Goal: Task Accomplishment & Management: Manage account settings

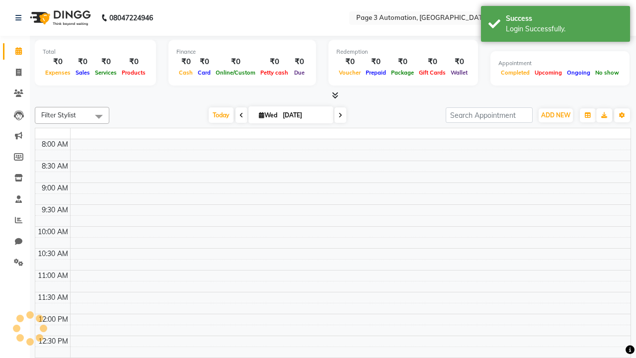
select select "en"
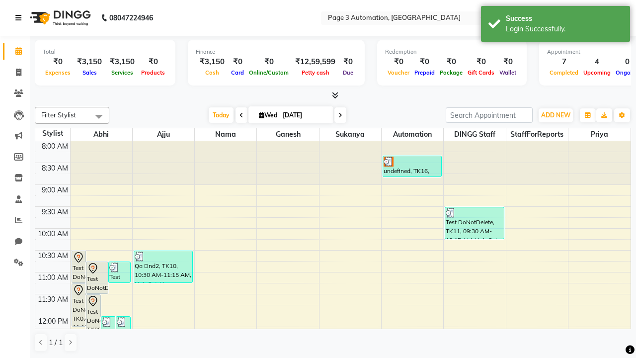
click at [20, 18] on icon at bounding box center [18, 17] width 6 height 7
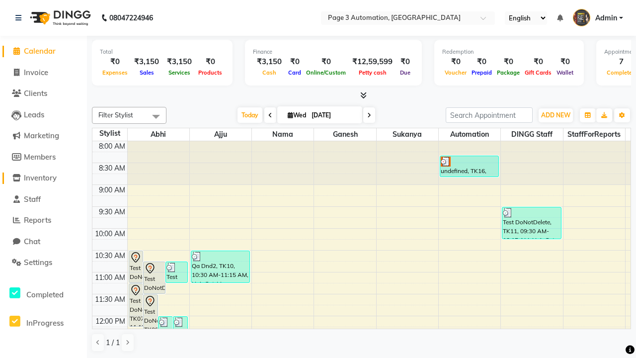
click at [43, 178] on span "Inventory" at bounding box center [40, 177] width 33 height 9
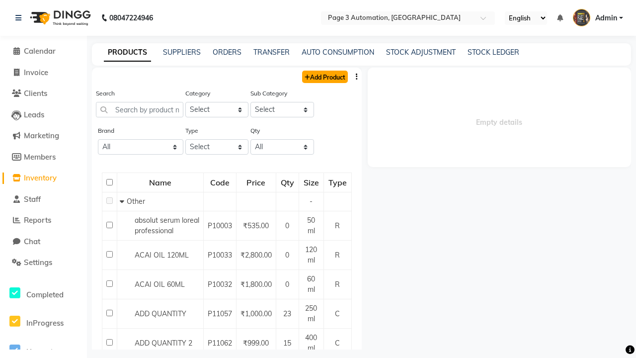
click at [324, 77] on link "Add Product" at bounding box center [325, 77] width 46 height 12
select select "true"
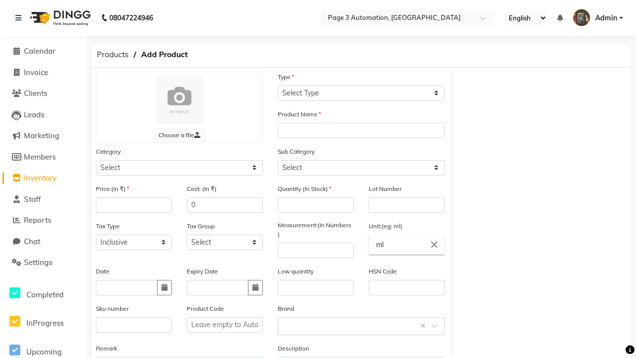
select select "C"
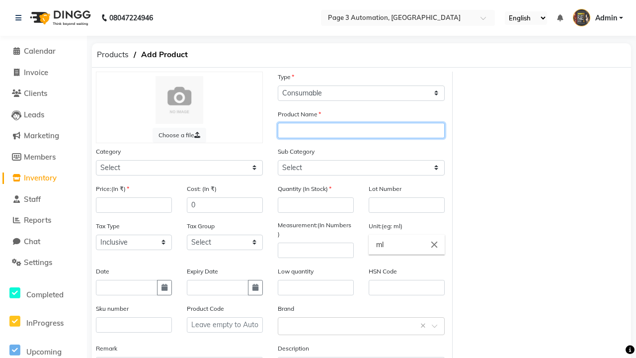
type input "Automation Product rjn4e"
select select "1000"
select select "1002"
type input "Automation Product rjn4e"
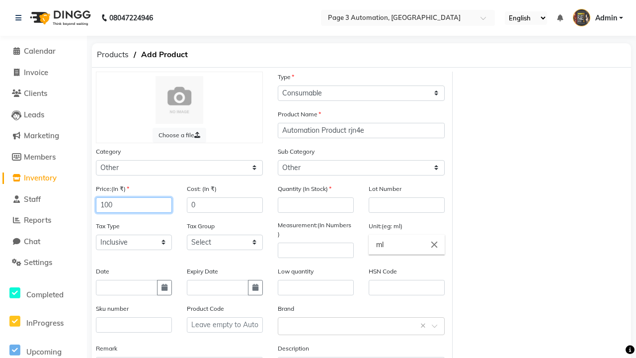
type input "100"
type input "150"
type input "100"
type input "1000"
type textarea "This Product is Created by Automation"
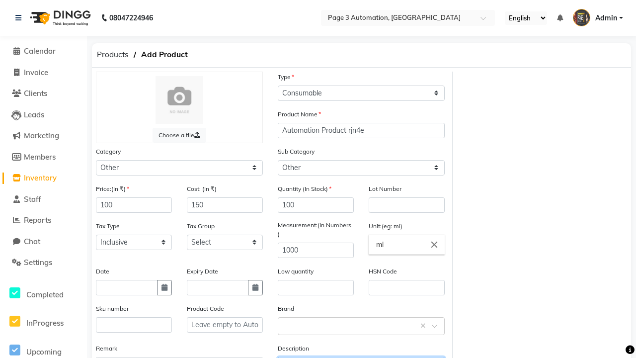
scroll to position [11, 0]
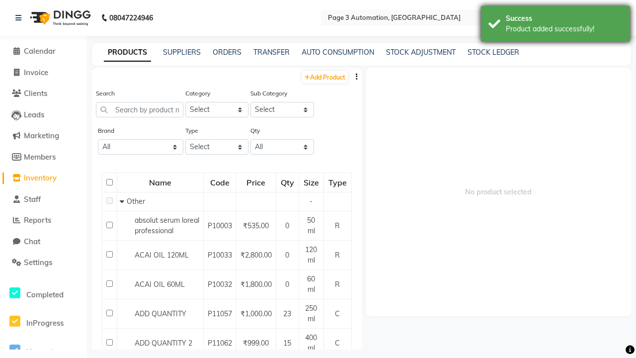
click at [556, 25] on div "Product added successfully!" at bounding box center [564, 29] width 117 height 10
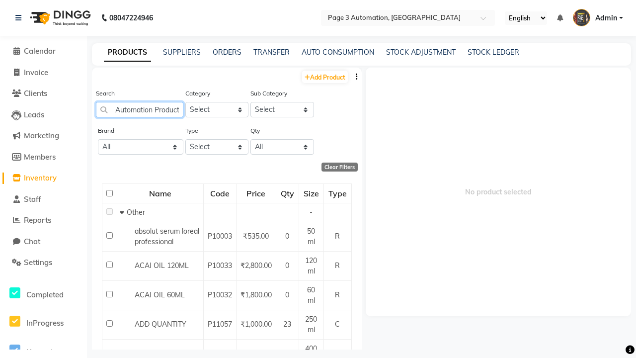
scroll to position [0, 18]
type input "Automation Product rjn4e"
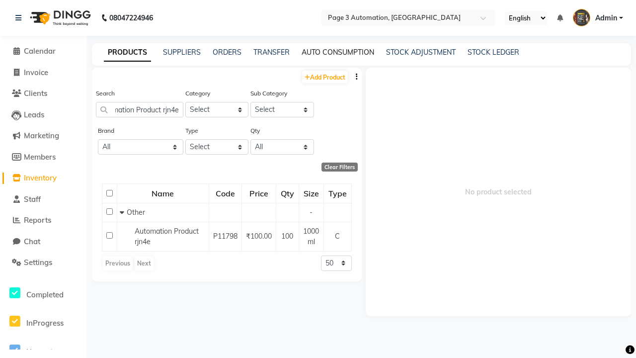
click at [338, 52] on link "AUTO CONSUMPTION" at bounding box center [338, 52] width 73 height 9
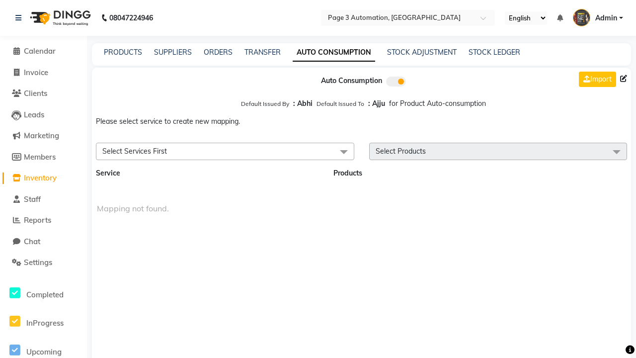
click at [225, 151] on span "Select Services First" at bounding box center [225, 151] width 258 height 17
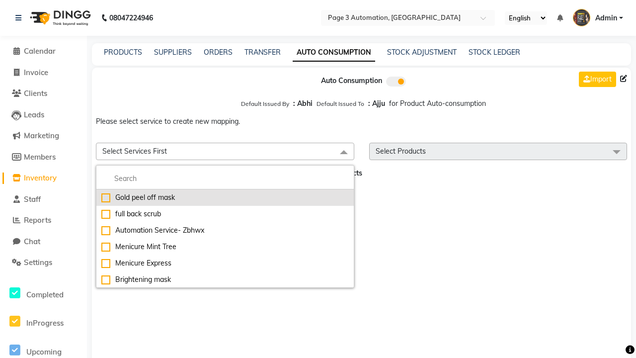
click at [225, 197] on div "Gold peel off mask" at bounding box center [225, 197] width 248 height 10
checkbox input "true"
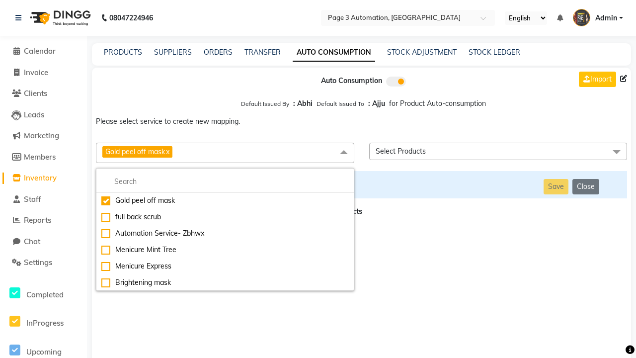
click at [498, 151] on span "Select Products" at bounding box center [498, 151] width 258 height 17
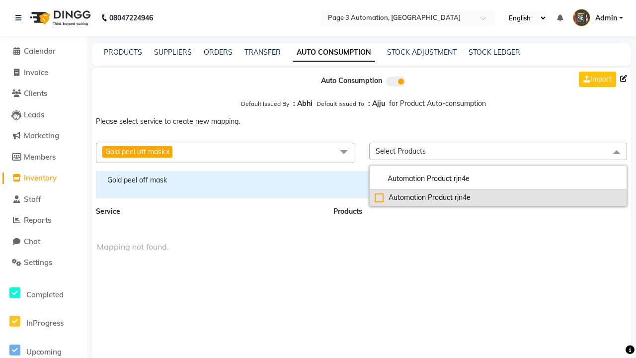
type input "Automation Product rjn4e"
click at [498, 197] on div "Automation Product rjn4e" at bounding box center [499, 197] width 248 height 10
checkbox input "true"
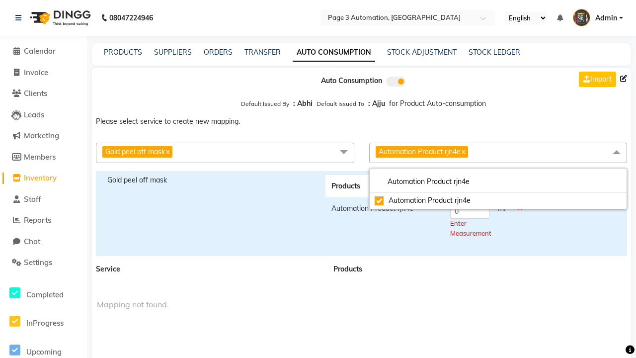
click at [498, 153] on span "Automation Product rjn4e x" at bounding box center [498, 153] width 258 height 20
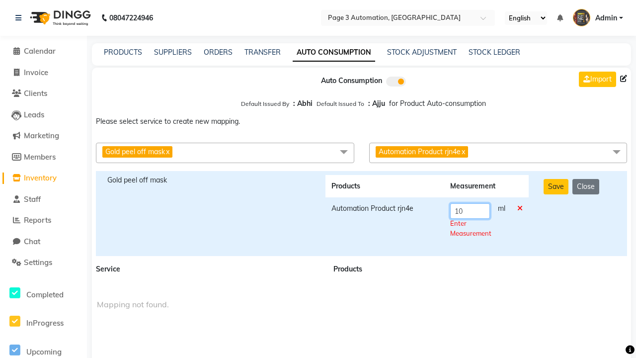
type input "10"
click at [579, 213] on div "Save Close" at bounding box center [579, 213] width 87 height 77
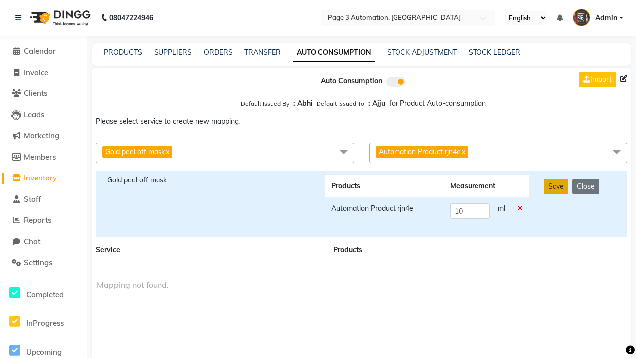
click at [556, 186] on button "Save" at bounding box center [556, 186] width 25 height 15
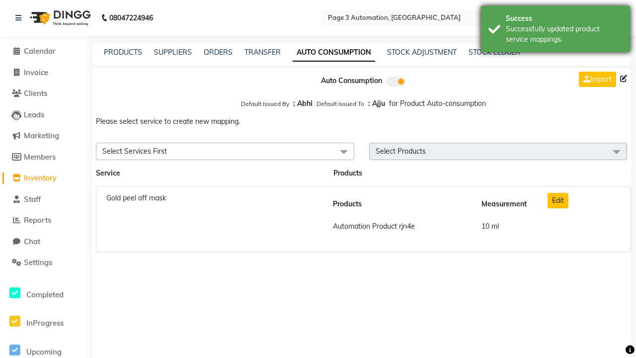
click at [556, 30] on div "Successfully updated product service mappings." at bounding box center [564, 34] width 117 height 21
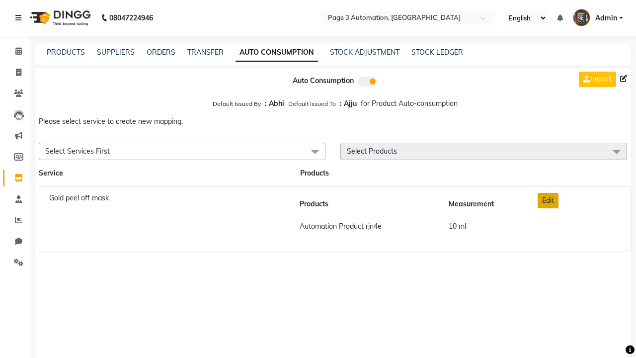
click at [548, 200] on button "Edit" at bounding box center [548, 200] width 21 height 15
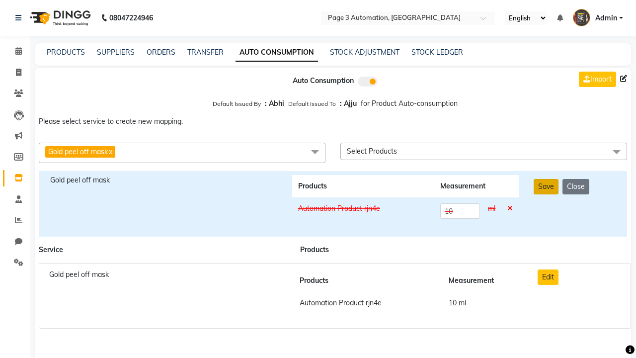
click at [546, 186] on button "Save" at bounding box center [546, 186] width 25 height 15
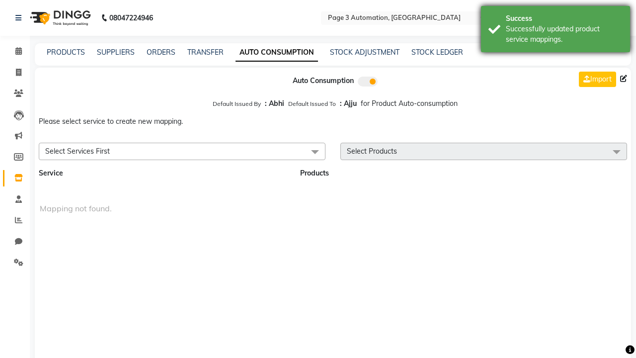
click at [556, 30] on div "Successfully updated product service mappings." at bounding box center [564, 34] width 117 height 21
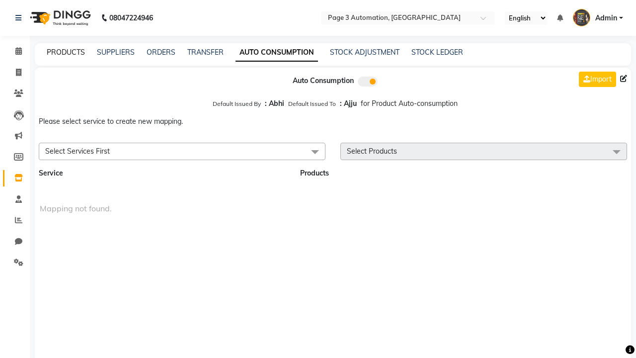
click at [66, 52] on link "PRODUCTS" at bounding box center [66, 52] width 38 height 9
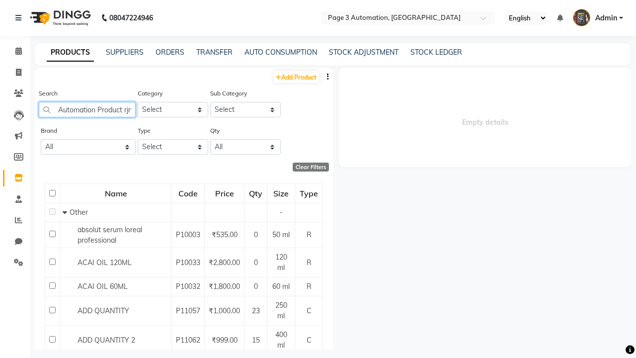
type input "Automation Product rjn4e"
